Goal: Transaction & Acquisition: Subscribe to service/newsletter

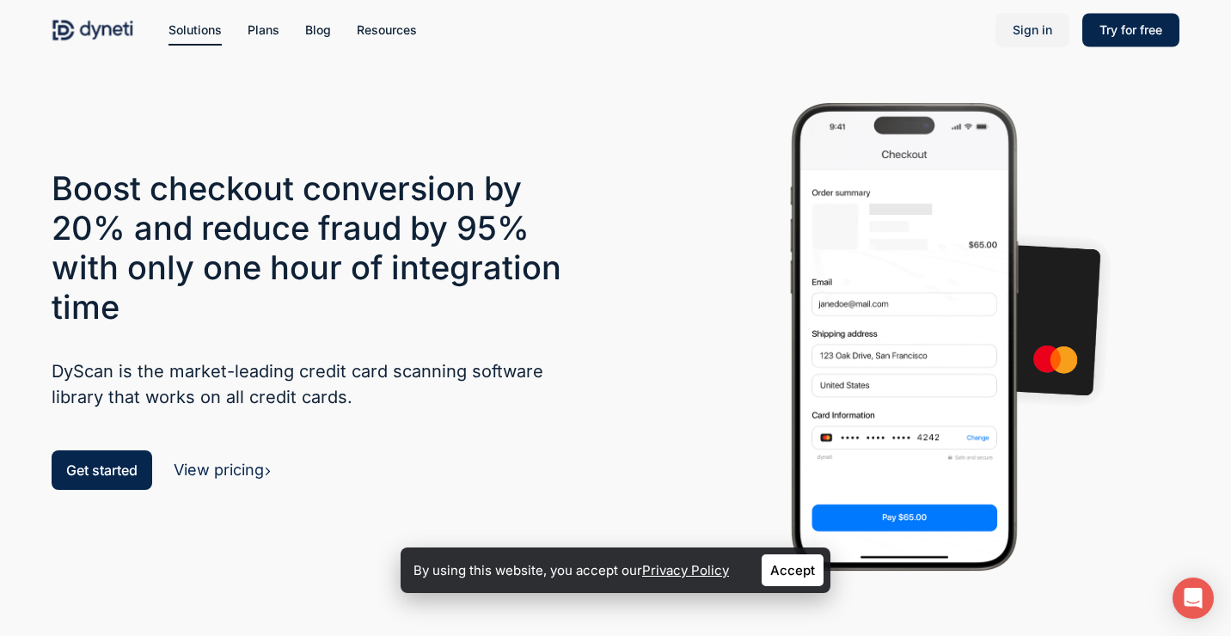
click at [1022, 37] on span "Sign in" at bounding box center [1033, 29] width 40 height 15
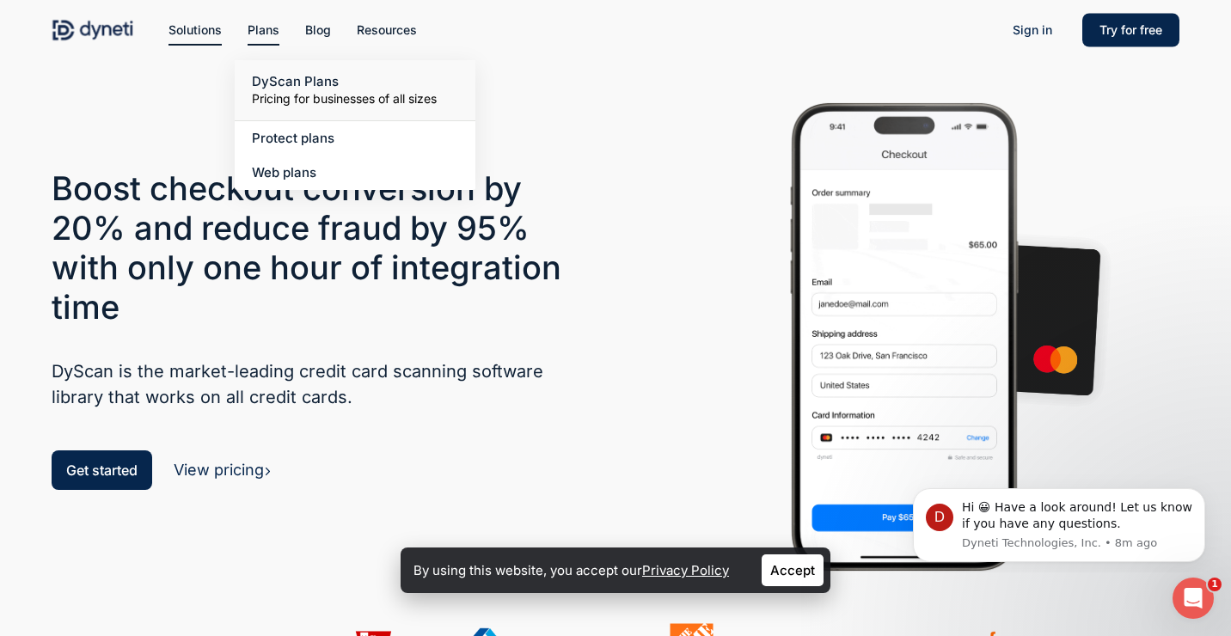
click at [279, 87] on span "DyScan Plans" at bounding box center [295, 81] width 87 height 16
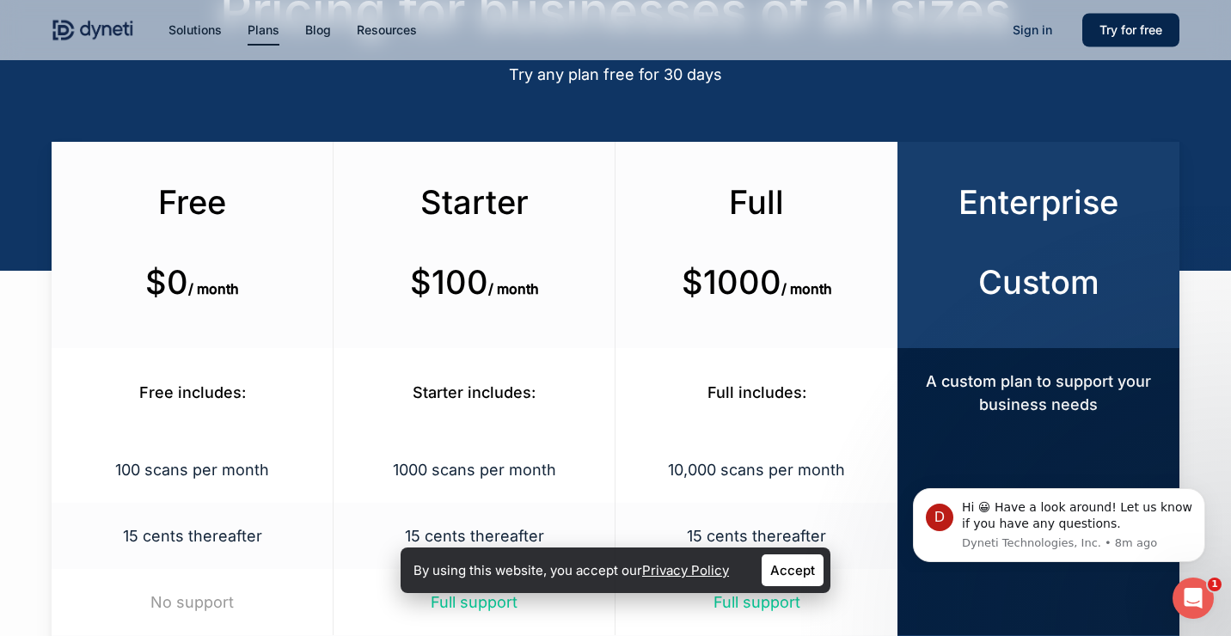
scroll to position [106, 0]
